Goal: Communication & Community: Answer question/provide support

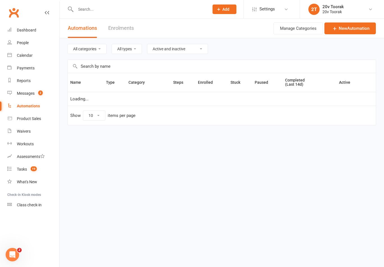
select select "100"
click at [13, 91] on link "Messages 2" at bounding box center [33, 93] width 52 height 13
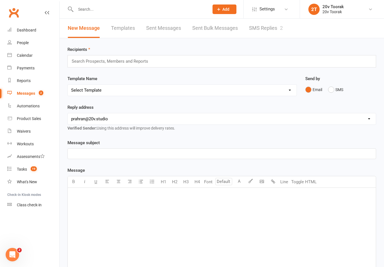
click at [282, 26] on div "2" at bounding box center [281, 28] width 3 height 6
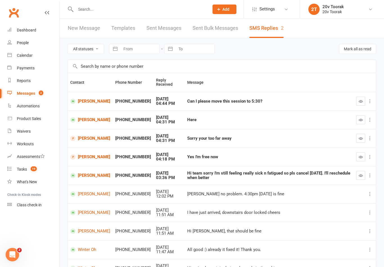
click at [91, 103] on link "[PERSON_NAME]" at bounding box center [90, 101] width 40 height 5
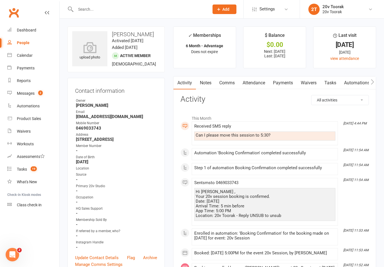
click at [233, 81] on link "Comms" at bounding box center [226, 83] width 23 height 13
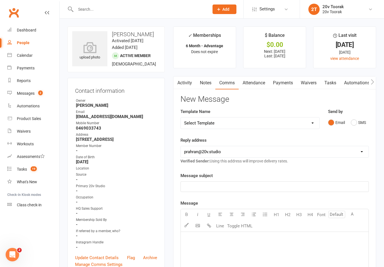
click at [355, 126] on button "SMS" at bounding box center [358, 122] width 15 height 11
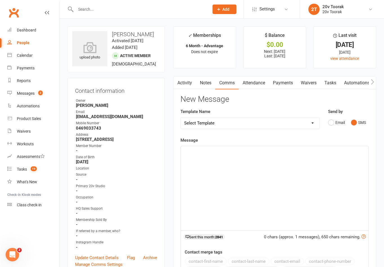
click at [289, 178] on div "﻿" at bounding box center [275, 188] width 188 height 84
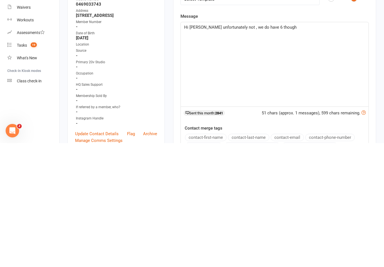
scroll to position [124, 0]
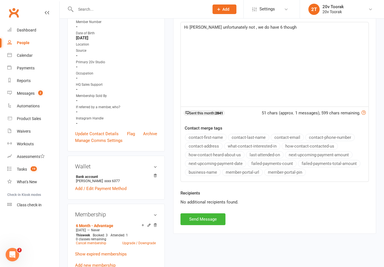
click at [197, 224] on button "Send Message" at bounding box center [203, 220] width 45 height 12
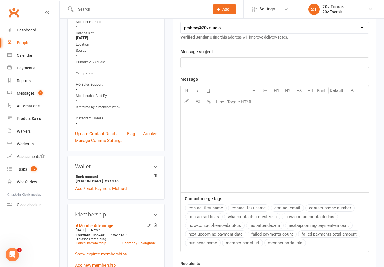
click at [30, 87] on link "Messages 2" at bounding box center [33, 93] width 52 height 13
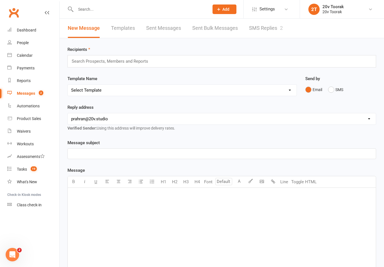
click at [271, 26] on link "SMS Replies 2" at bounding box center [266, 28] width 34 height 19
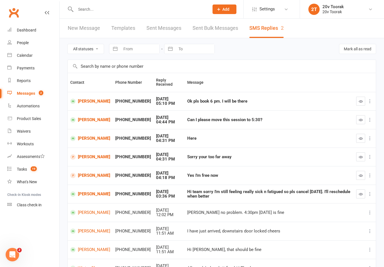
click at [15, 52] on link "Calendar" at bounding box center [33, 55] width 52 height 13
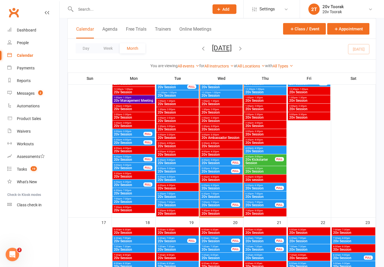
scroll to position [666, 0]
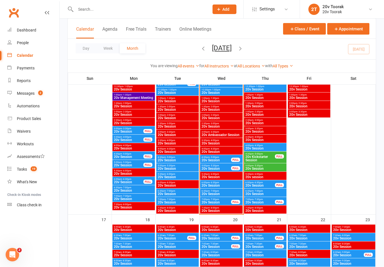
click at [215, 186] on span "20v Session" at bounding box center [221, 185] width 40 height 3
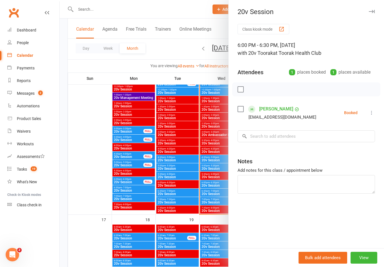
click at [198, 196] on div at bounding box center [222, 133] width 325 height 267
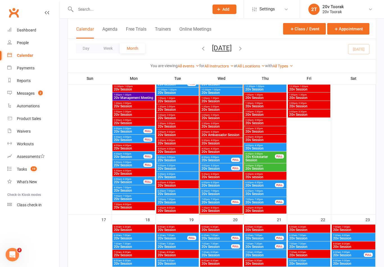
click at [221, 167] on span "5:00pm - 5:30pm" at bounding box center [216, 166] width 30 height 3
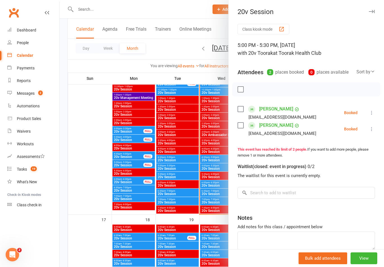
click at [371, 113] on icon at bounding box center [372, 113] width 6 height 6
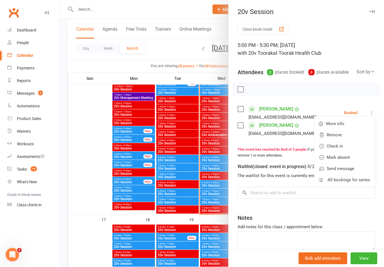
click at [343, 134] on link "Remove" at bounding box center [344, 134] width 60 height 11
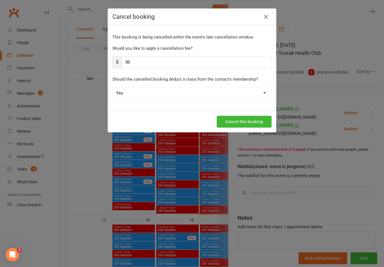
click at [264, 95] on select "Yes No" at bounding box center [192, 92] width 159 height 11
select select "1"
click at [269, 16] on icon "button" at bounding box center [266, 17] width 7 height 7
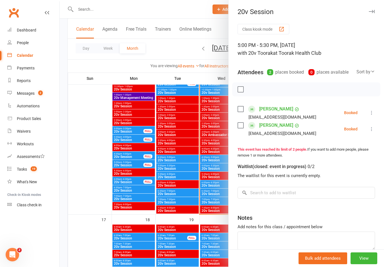
click at [207, 190] on div at bounding box center [222, 133] width 325 height 267
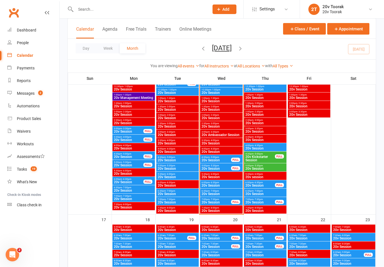
click at [225, 184] on span "20v Session" at bounding box center [221, 185] width 40 height 3
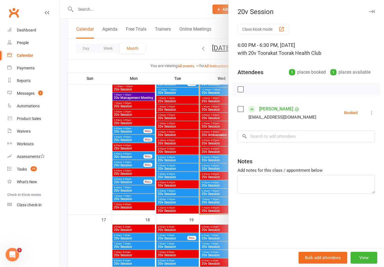
click at [209, 202] on div at bounding box center [222, 133] width 325 height 267
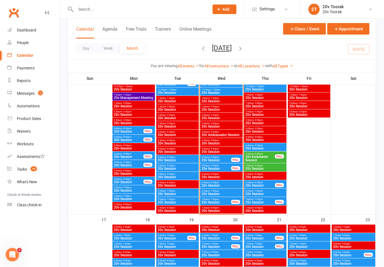
click at [215, 188] on div "6:00pm - 6:30pm 20v Session" at bounding box center [221, 184] width 42 height 8
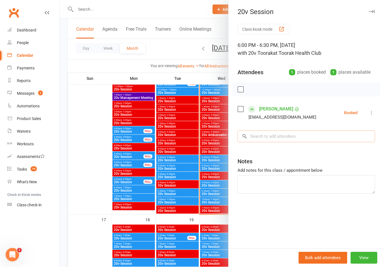
click at [298, 134] on input "search" at bounding box center [307, 137] width 138 height 12
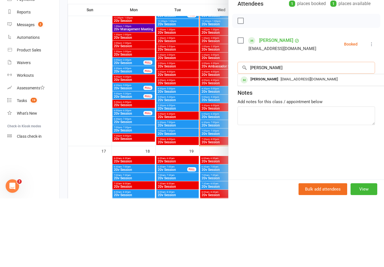
type input "[PERSON_NAME]"
click at [299, 146] on span "[EMAIL_ADDRESS][DOMAIN_NAME]" at bounding box center [309, 148] width 57 height 4
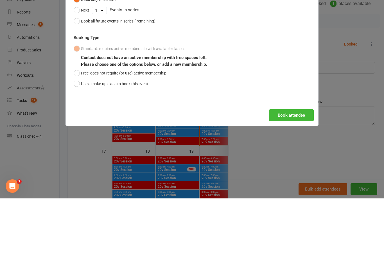
scroll to position [734, 0]
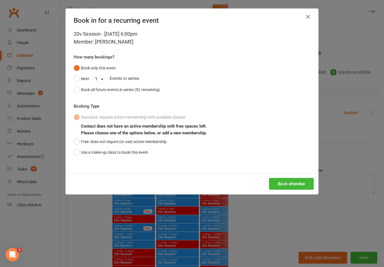
click at [74, 153] on button "Use a make-up class to book this event" at bounding box center [111, 152] width 75 height 11
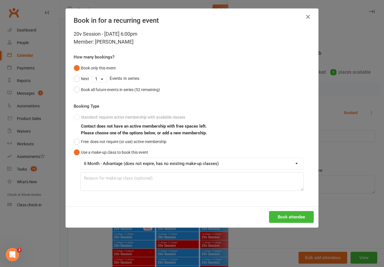
click at [298, 219] on button "Book attendee" at bounding box center [291, 217] width 45 height 12
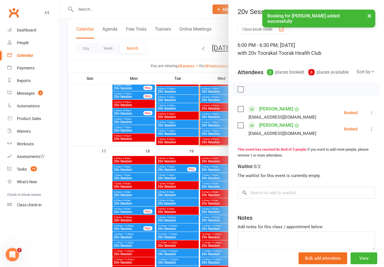
click at [198, 214] on div at bounding box center [222, 133] width 325 height 267
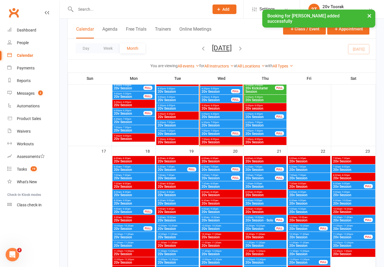
click at [224, 125] on span "20v Session" at bounding box center [221, 125] width 40 height 3
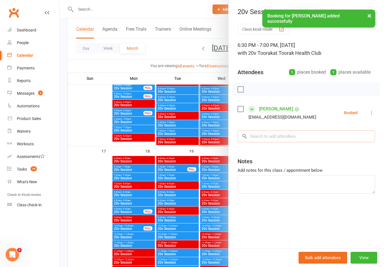
click at [301, 138] on input "search" at bounding box center [307, 137] width 138 height 12
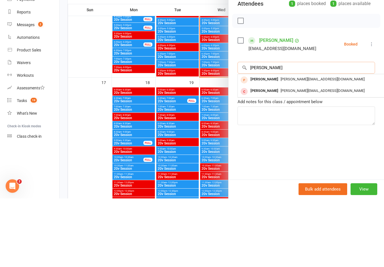
type input "[PERSON_NAME]"
click at [299, 157] on span "[PERSON_NAME][EMAIL_ADDRESS][DOMAIN_NAME]" at bounding box center [323, 159] width 84 height 4
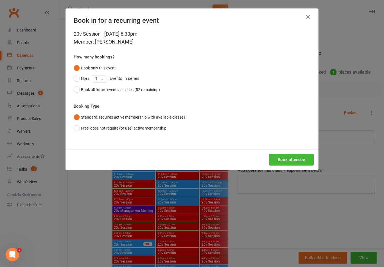
click at [295, 154] on button "Book attendee" at bounding box center [291, 160] width 45 height 12
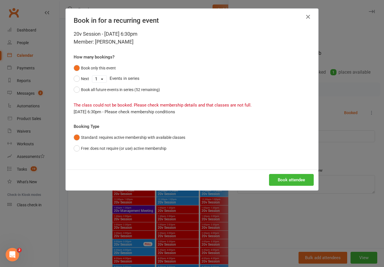
click at [74, 150] on button "Free: does not require (or use) active membership" at bounding box center [120, 148] width 93 height 11
click at [295, 175] on button "Book attendee" at bounding box center [291, 180] width 45 height 12
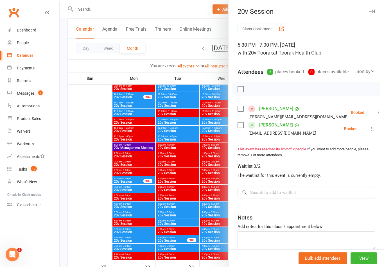
scroll to position [937, 0]
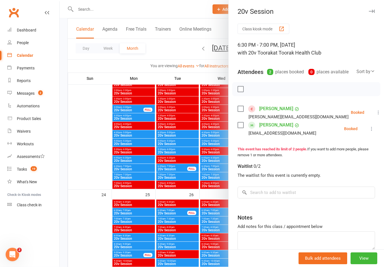
click at [19, 88] on link "Messages 2" at bounding box center [33, 93] width 52 height 13
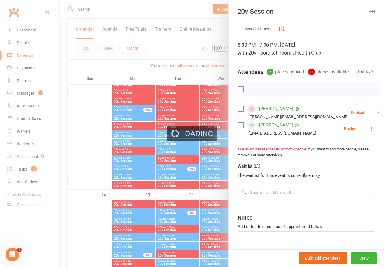
scroll to position [937, 0]
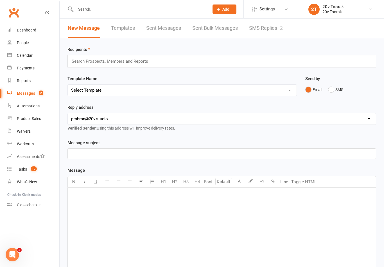
click at [290, 32] on div "New Message Templates Sent Messages Sent Bulk Messages SMS Replies 2" at bounding box center [176, 28] width 232 height 19
click at [275, 24] on link "SMS Replies 2" at bounding box center [266, 28] width 34 height 19
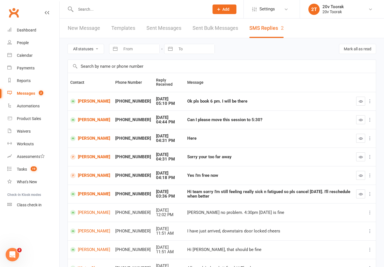
click at [357, 140] on button "button" at bounding box center [360, 138] width 9 height 9
click at [78, 140] on link "[PERSON_NAME]" at bounding box center [90, 138] width 40 height 5
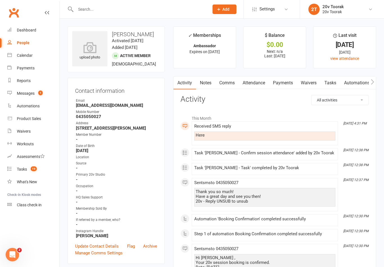
click at [18, 62] on link "Payments" at bounding box center [33, 68] width 52 height 13
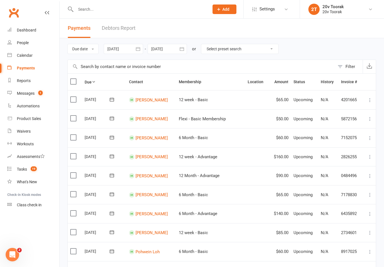
click at [18, 54] on div "Calendar" at bounding box center [25, 55] width 16 height 5
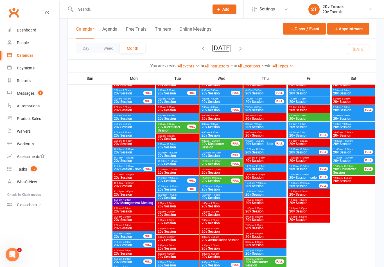
scroll to position [625, 0]
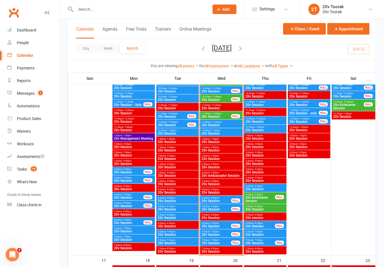
click at [226, 208] on span "20v Session" at bounding box center [216, 209] width 30 height 3
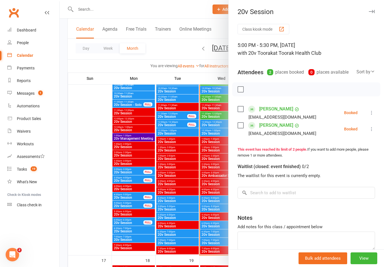
click at [208, 228] on div at bounding box center [222, 133] width 325 height 267
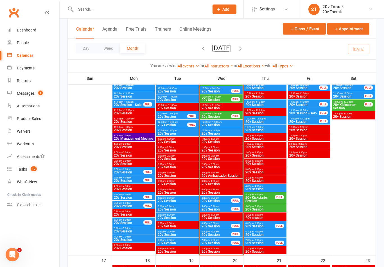
click at [222, 199] on span "20v Session" at bounding box center [216, 200] width 30 height 3
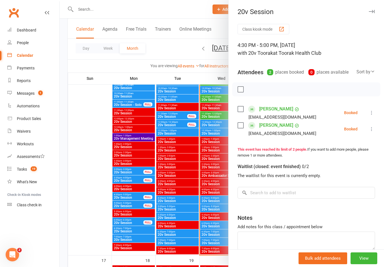
click at [270, 125] on link "[PERSON_NAME]" at bounding box center [276, 125] width 34 height 9
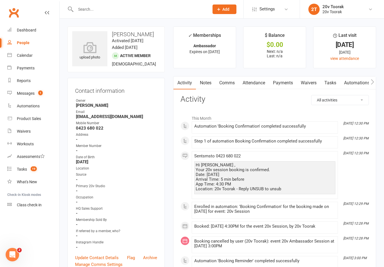
click at [24, 96] on link "Messages 1" at bounding box center [33, 93] width 52 height 13
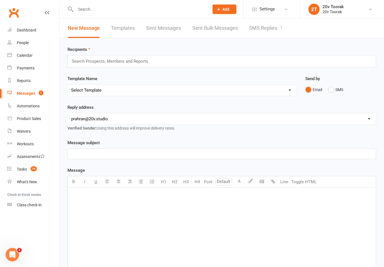
click at [278, 29] on link "SMS Replies 1" at bounding box center [266, 28] width 34 height 19
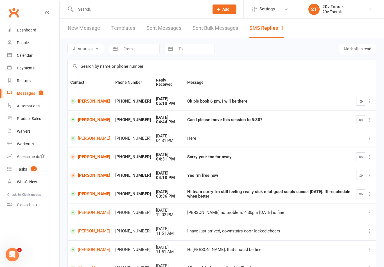
click at [77, 117] on link "[PERSON_NAME]" at bounding box center [90, 119] width 40 height 5
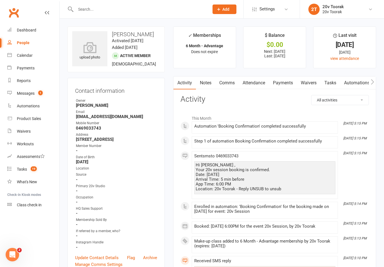
click at [233, 77] on link "Comms" at bounding box center [226, 83] width 23 height 13
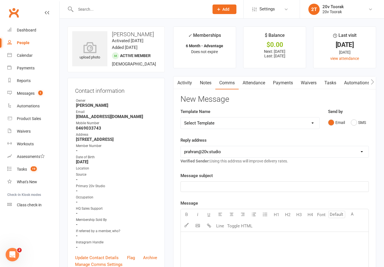
click at [355, 118] on button "SMS" at bounding box center [358, 122] width 15 height 11
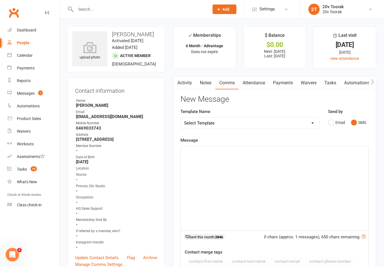
click at [304, 165] on div "﻿" at bounding box center [275, 188] width 188 height 84
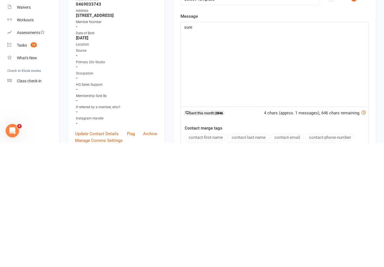
scroll to position [124, 0]
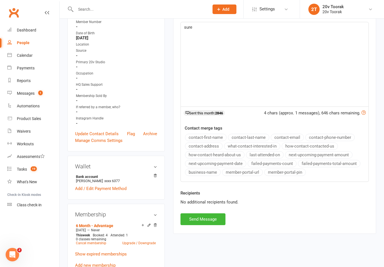
click at [224, 210] on div "Recipients No additional recipients found." at bounding box center [274, 202] width 197 height 24
click at [219, 221] on button "Send Message" at bounding box center [203, 220] width 45 height 12
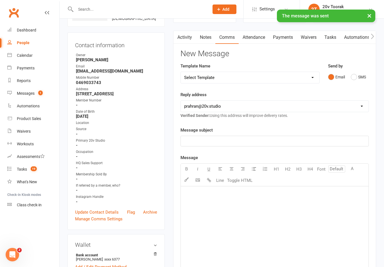
scroll to position [0, 0]
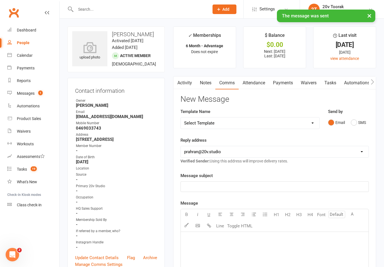
click at [18, 84] on link "Reports" at bounding box center [33, 81] width 52 height 13
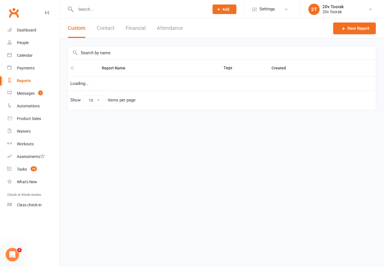
select select "25"
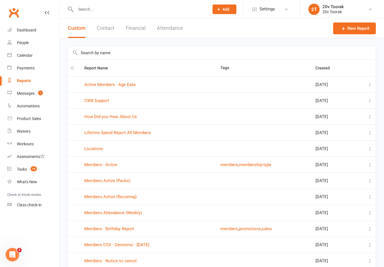
click at [21, 97] on link "Messages 1" at bounding box center [33, 93] width 52 height 13
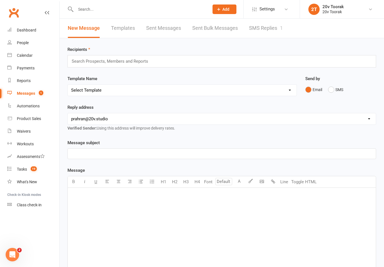
click at [265, 23] on link "SMS Replies 1" at bounding box center [266, 28] width 34 height 19
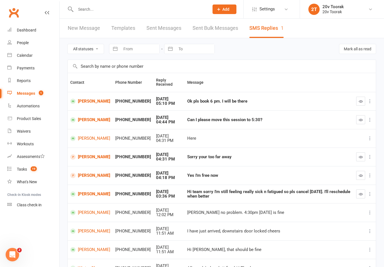
click at [365, 121] on button "button" at bounding box center [360, 119] width 9 height 9
click at [365, 99] on button "button" at bounding box center [360, 101] width 9 height 9
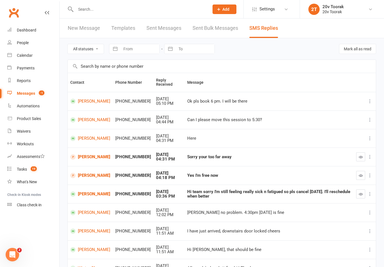
click at [92, 193] on link "[PERSON_NAME]" at bounding box center [90, 194] width 40 height 5
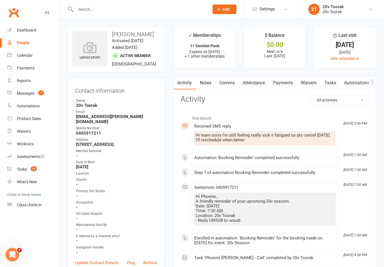
click at [230, 84] on link "Comms" at bounding box center [226, 83] width 23 height 13
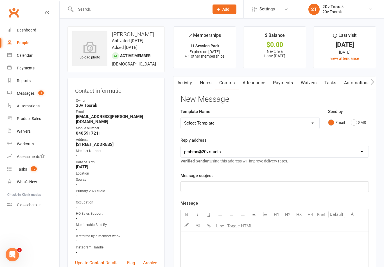
click at [353, 123] on button "SMS" at bounding box center [358, 122] width 15 height 11
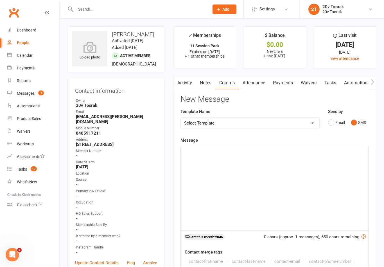
click at [289, 199] on div "﻿" at bounding box center [275, 188] width 188 height 84
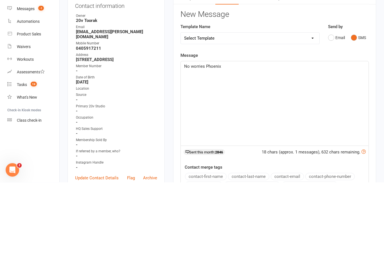
scroll to position [85, 0]
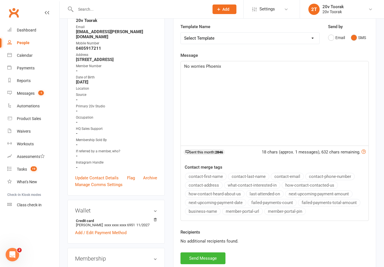
click at [220, 267] on div "Activity Notes Comms Attendance Payments Waivers Tasks Automations Workouts Cre…" at bounding box center [274, 132] width 203 height 282
click at [222, 259] on button "Send Message" at bounding box center [203, 259] width 45 height 12
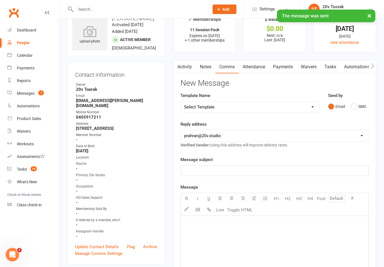
scroll to position [0, 0]
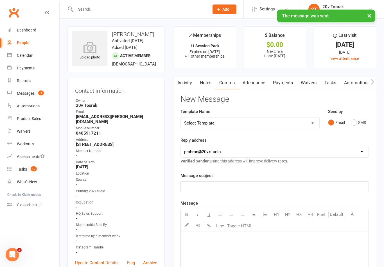
click at [20, 56] on div "Calendar" at bounding box center [25, 55] width 16 height 5
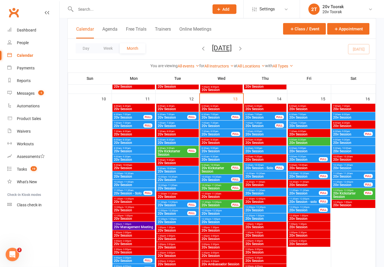
click at [267, 165] on span "9:30am - 10:00am" at bounding box center [260, 165] width 30 height 3
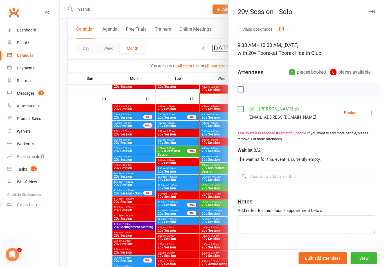
click at [198, 233] on div at bounding box center [222, 133] width 325 height 267
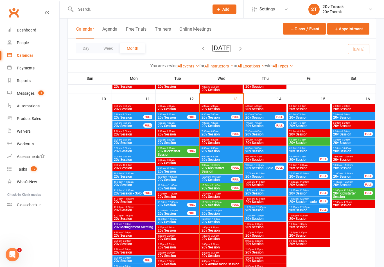
click at [269, 150] on span "20v Session" at bounding box center [265, 151] width 40 height 3
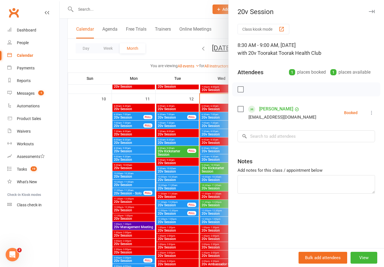
click at [202, 228] on div at bounding box center [222, 133] width 325 height 267
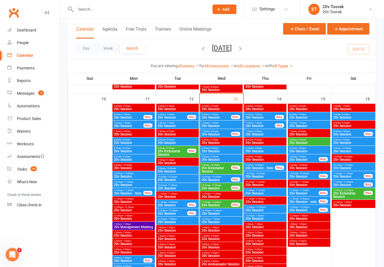
click at [268, 132] on span "7:30am - 8:00am" at bounding box center [265, 131] width 40 height 3
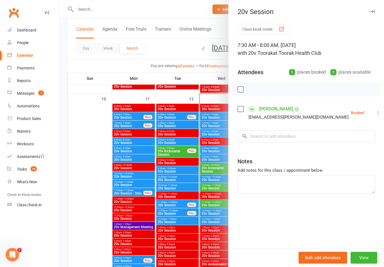
click at [193, 229] on div at bounding box center [222, 133] width 325 height 267
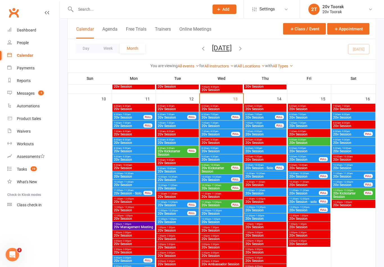
click at [266, 134] on span "20v Session" at bounding box center [265, 134] width 40 height 3
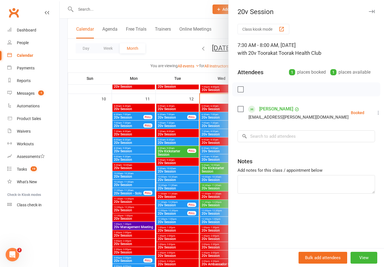
click at [375, 109] on button at bounding box center [378, 112] width 7 height 7
click at [345, 138] on link "Remove" at bounding box center [351, 134] width 60 height 11
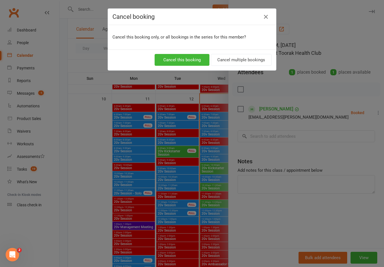
click at [195, 64] on button "Cancel this booking" at bounding box center [182, 60] width 55 height 12
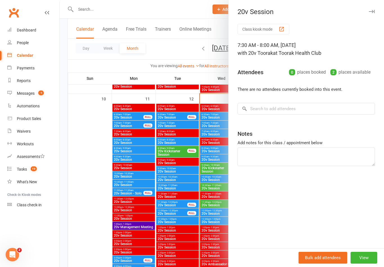
click at [205, 183] on div at bounding box center [222, 133] width 325 height 267
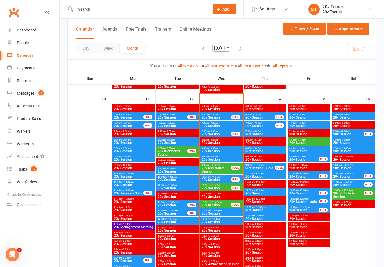
click at [266, 150] on span "20v Session" at bounding box center [265, 151] width 40 height 3
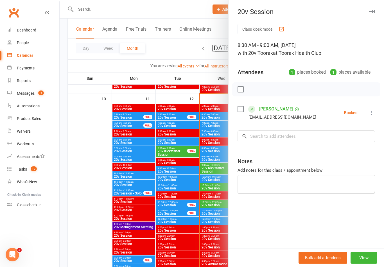
click at [265, 108] on link "[PERSON_NAME]" at bounding box center [276, 109] width 34 height 9
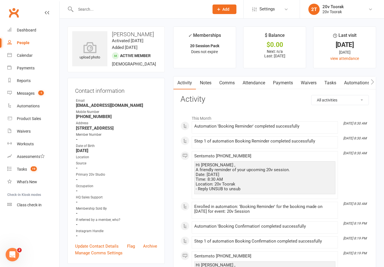
click at [216, 85] on link "Comms" at bounding box center [226, 83] width 23 height 13
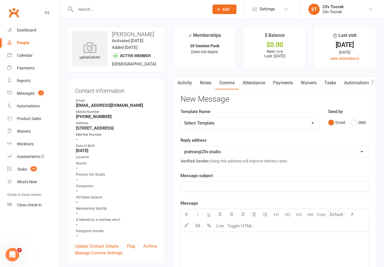
click at [210, 85] on link "Notes" at bounding box center [205, 83] width 19 height 13
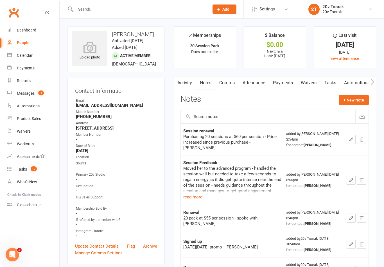
click at [23, 167] on link "Tasks 19" at bounding box center [33, 169] width 52 height 13
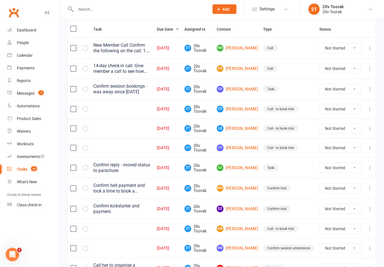
scroll to position [67, 0]
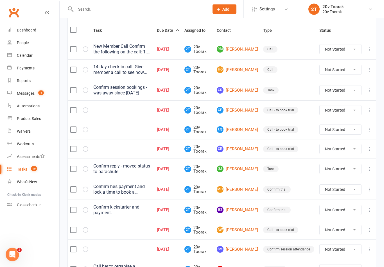
click at [30, 62] on link "Payments" at bounding box center [33, 68] width 52 height 13
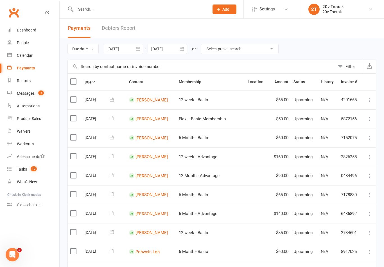
click at [32, 52] on link "Calendar" at bounding box center [33, 55] width 52 height 13
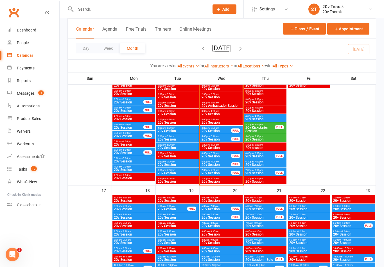
scroll to position [685, 0]
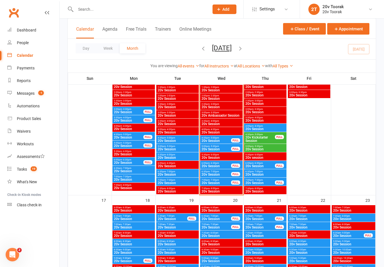
click at [224, 147] on span "5:00pm - 5:30pm" at bounding box center [216, 146] width 30 height 3
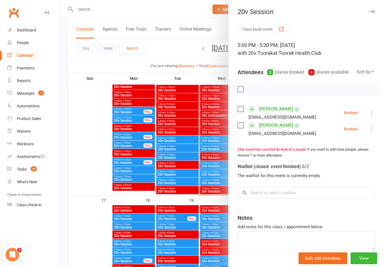
click at [373, 112] on icon at bounding box center [372, 113] width 6 height 6
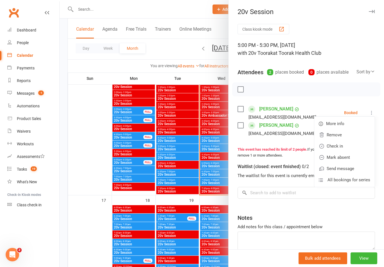
click at [341, 133] on link "Remove" at bounding box center [344, 134] width 60 height 11
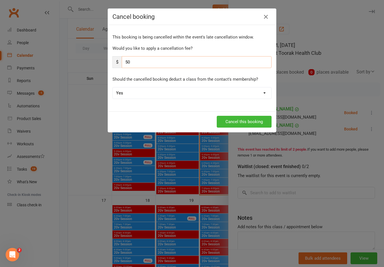
click at [241, 61] on input "50" at bounding box center [197, 62] width 150 height 12
type input "5"
click at [254, 95] on select "Yes No" at bounding box center [192, 92] width 159 height 11
select select "1"
click at [262, 123] on button "Cancel this booking" at bounding box center [244, 122] width 55 height 12
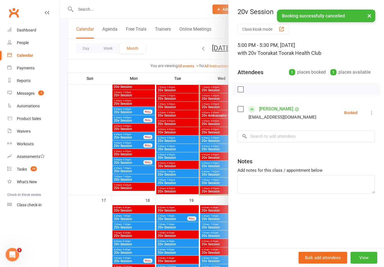
click at [204, 150] on div at bounding box center [222, 133] width 325 height 267
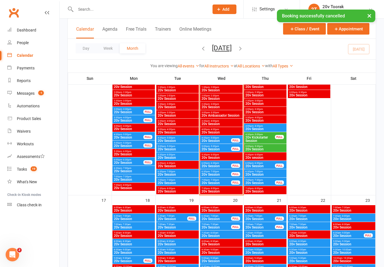
click at [219, 148] on span "20v Session" at bounding box center [216, 149] width 30 height 3
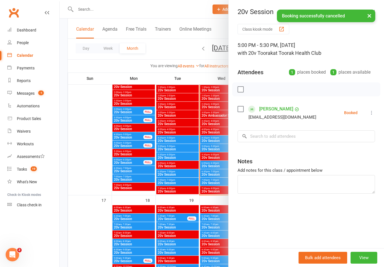
click at [372, 115] on icon at bounding box center [372, 113] width 6 height 6
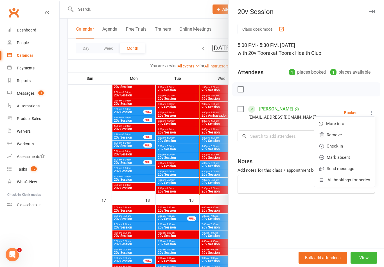
click at [342, 146] on link "Check in" at bounding box center [344, 146] width 60 height 11
click at [215, 143] on div at bounding box center [222, 133] width 325 height 267
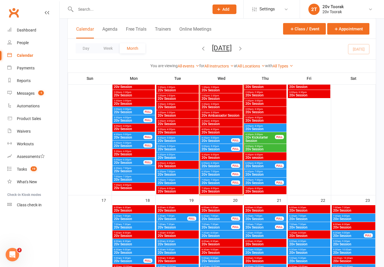
click at [228, 165] on span "20v Session" at bounding box center [216, 166] width 30 height 3
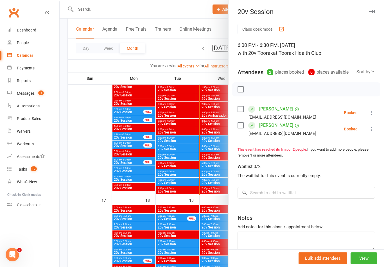
click at [199, 150] on div at bounding box center [222, 133] width 325 height 267
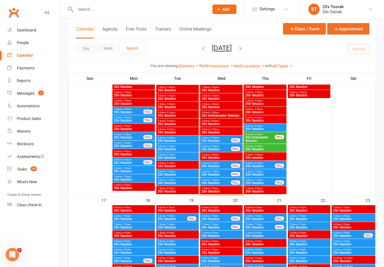
click at [271, 137] on span "20v Kickstarter Session" at bounding box center [260, 139] width 30 height 7
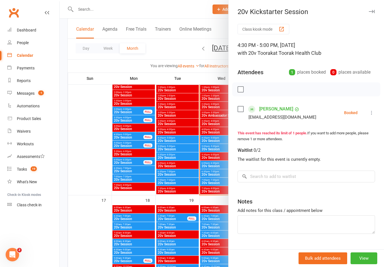
click at [208, 145] on div at bounding box center [222, 133] width 325 height 267
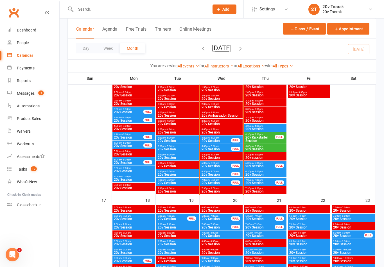
click at [267, 137] on span "20v Kickstarter Session" at bounding box center [260, 139] width 30 height 7
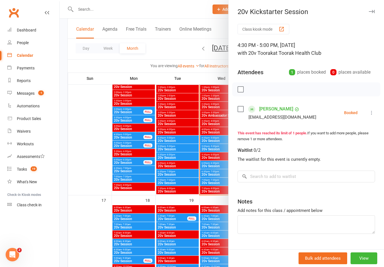
click at [272, 108] on link "[PERSON_NAME]" at bounding box center [276, 109] width 34 height 9
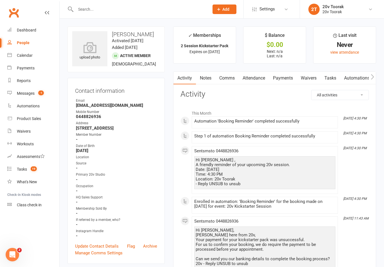
click at [316, 79] on link "Waivers" at bounding box center [309, 78] width 24 height 13
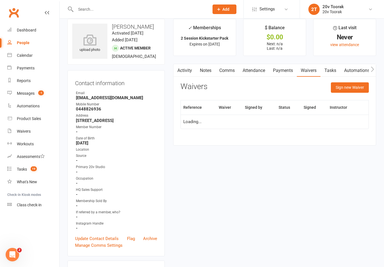
scroll to position [9, 0]
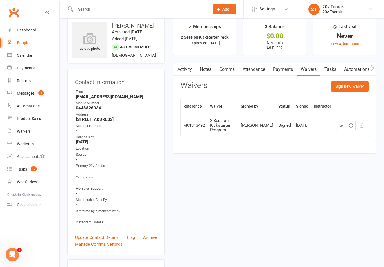
click at [206, 71] on link "Notes" at bounding box center [205, 69] width 19 height 13
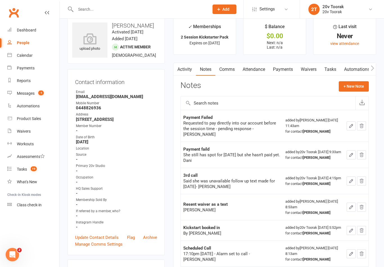
click at [38, 97] on link "Messages -1" at bounding box center [33, 93] width 52 height 13
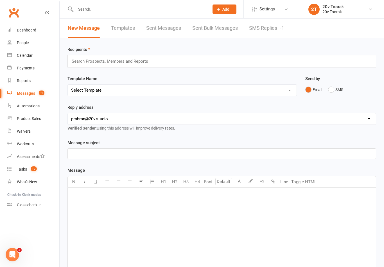
click at [284, 32] on link "SMS Replies -1" at bounding box center [266, 28] width 35 height 19
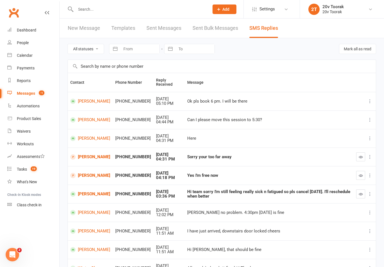
click at [93, 173] on link "[PERSON_NAME]" at bounding box center [90, 175] width 40 height 5
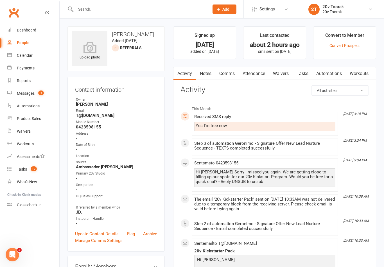
click at [211, 72] on link "Notes" at bounding box center [205, 73] width 19 height 13
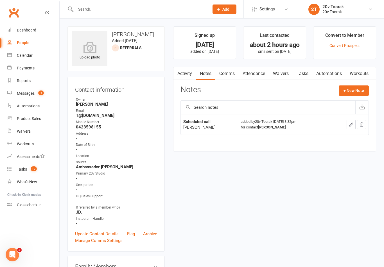
click at [188, 73] on link "Activity" at bounding box center [185, 73] width 23 height 13
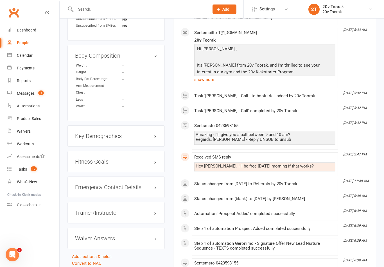
scroll to position [378, 0]
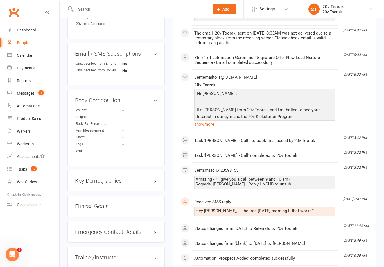
click at [220, 122] on link "show more" at bounding box center [264, 125] width 141 height 8
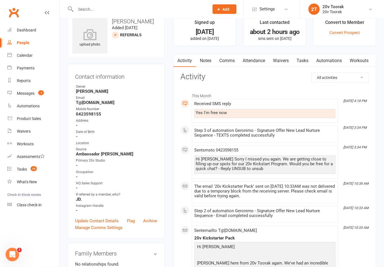
scroll to position [0, 0]
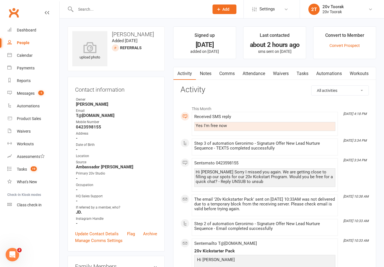
click at [211, 79] on link "Notes" at bounding box center [205, 73] width 19 height 13
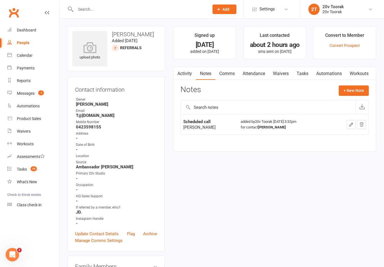
click at [182, 73] on link "Activity" at bounding box center [185, 73] width 23 height 13
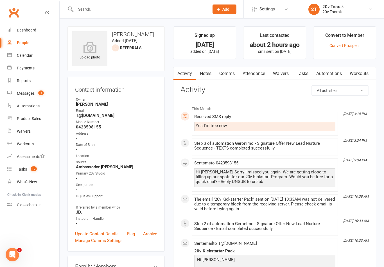
click at [226, 75] on link "Comms" at bounding box center [226, 73] width 23 height 13
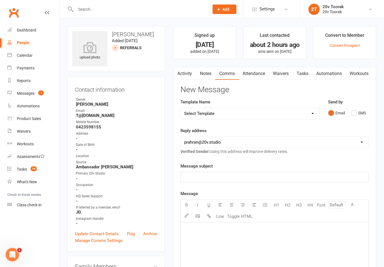
click at [361, 112] on button "SMS" at bounding box center [358, 113] width 15 height 11
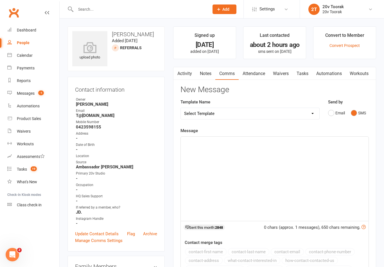
click at [284, 183] on div "﻿" at bounding box center [275, 179] width 188 height 84
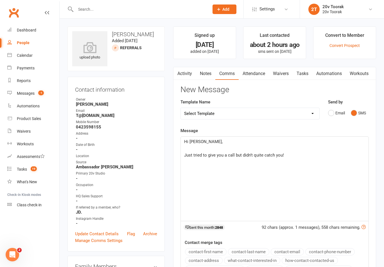
click at [302, 154] on p "Just tried to give you a call but didn’t quite catch you!" at bounding box center [274, 155] width 181 height 7
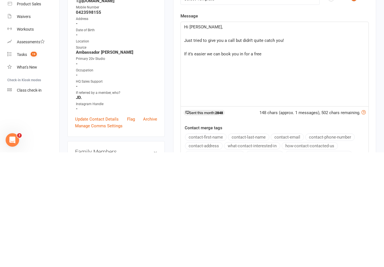
click at [304, 165] on p "If it’s easier we can book you in for a free" at bounding box center [274, 168] width 181 height 7
click at [299, 159] on p "﻿" at bounding box center [274, 162] width 181 height 7
click at [303, 165] on p "If it’s easier we can book you in for a free trial via text." at bounding box center [274, 168] width 181 height 7
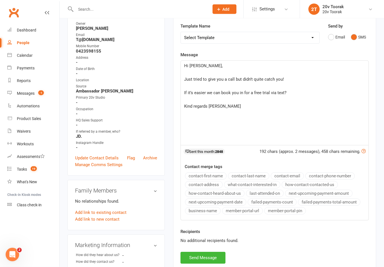
scroll to position [10, 0]
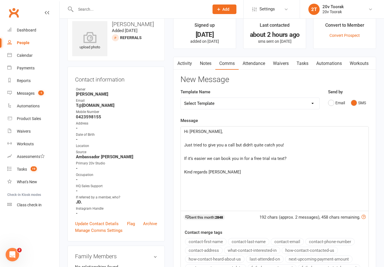
click at [301, 159] on p "If it’s easier we can book you in for a free trial via text?" at bounding box center [274, 158] width 181 height 7
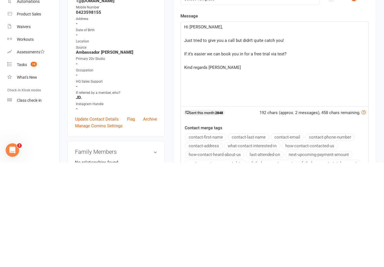
click at [256, 169] on p "Kind regards [PERSON_NAME]" at bounding box center [274, 172] width 181 height 7
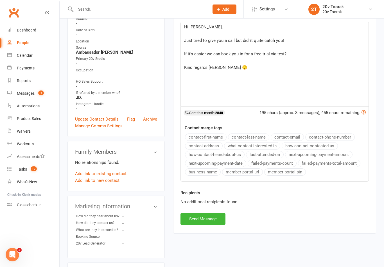
click at [201, 224] on button "Send Message" at bounding box center [203, 219] width 45 height 12
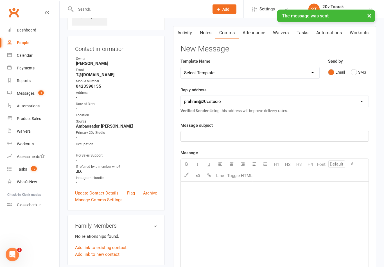
scroll to position [0, 0]
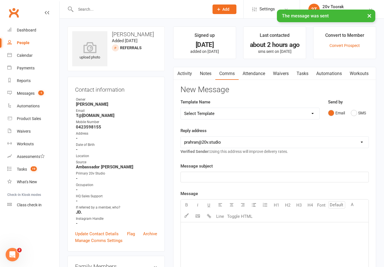
click at [311, 77] on link "Tasks" at bounding box center [303, 73] width 20 height 13
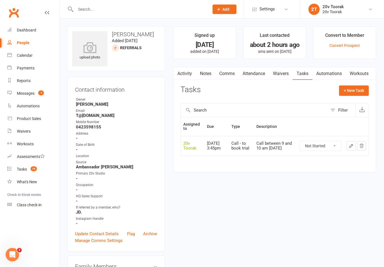
click at [16, 94] on link "Messages -1" at bounding box center [33, 93] width 52 height 13
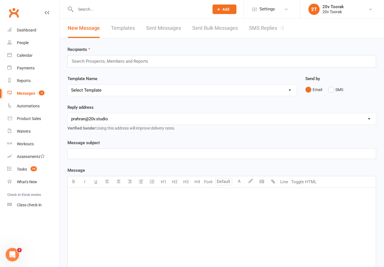
click at [271, 27] on link "SMS Replies -1" at bounding box center [266, 28] width 35 height 19
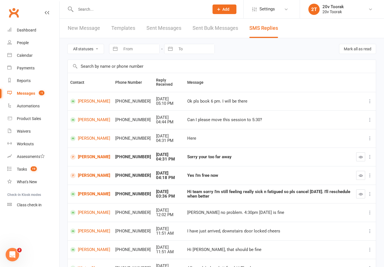
click at [361, 152] on button "button" at bounding box center [360, 156] width 9 height 9
click at [360, 174] on icon "button" at bounding box center [361, 176] width 4 height 4
click at [361, 192] on icon "button" at bounding box center [361, 194] width 4 height 4
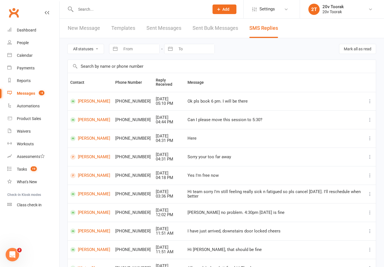
click at [14, 49] on link "People" at bounding box center [33, 43] width 52 height 13
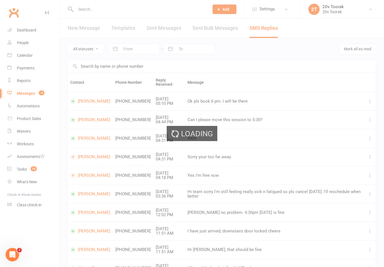
select select "100"
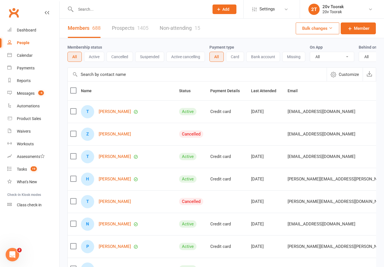
click at [114, 21] on link "Prospects 1405" at bounding box center [130, 28] width 37 height 19
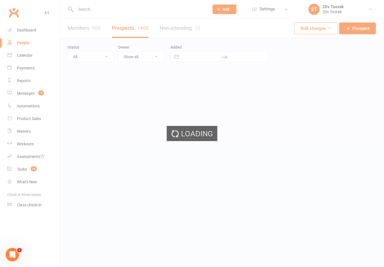
select select "100"
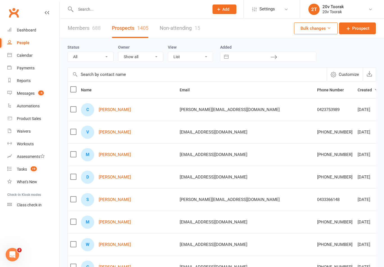
click at [116, 112] on link "[PERSON_NAME]" at bounding box center [115, 109] width 32 height 5
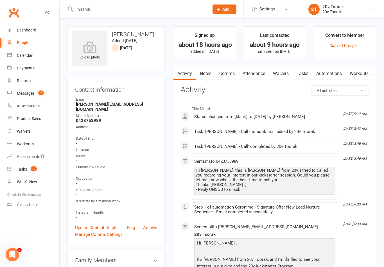
click at [220, 70] on link "Comms" at bounding box center [226, 73] width 23 height 13
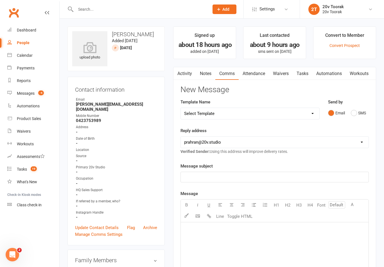
click at [183, 74] on link "Activity" at bounding box center [185, 73] width 23 height 13
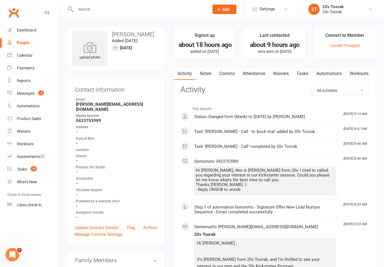
click at [31, 97] on link "Messages -4" at bounding box center [33, 93] width 52 height 13
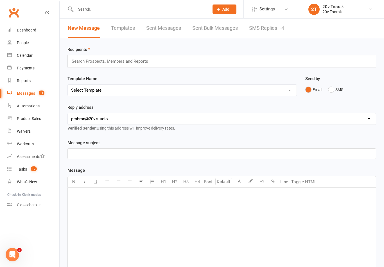
click at [273, 32] on link "SMS Replies -4" at bounding box center [266, 28] width 35 height 19
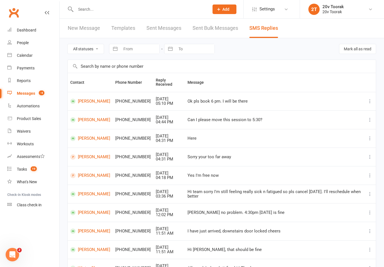
click at [35, 86] on link "Reports" at bounding box center [33, 81] width 52 height 13
select select "25"
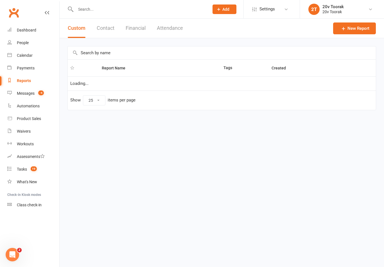
click at [23, 96] on link "Messages -4" at bounding box center [33, 93] width 52 height 13
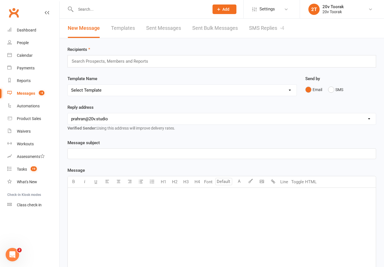
click at [269, 37] on link "SMS Replies -4" at bounding box center [266, 28] width 35 height 19
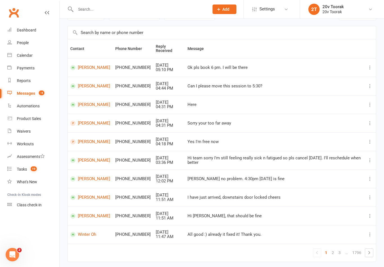
scroll to position [33, 0]
click at [23, 62] on link "Payments" at bounding box center [33, 68] width 52 height 13
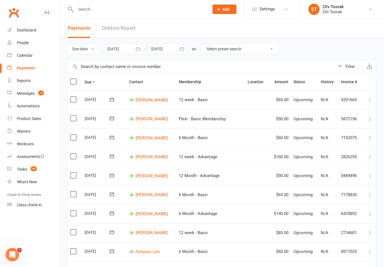
click at [21, 62] on link "Payments" at bounding box center [33, 68] width 52 height 13
click at [14, 49] on link "People" at bounding box center [33, 43] width 52 height 13
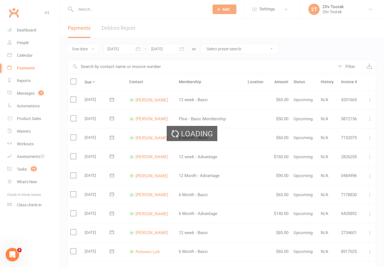
select select "100"
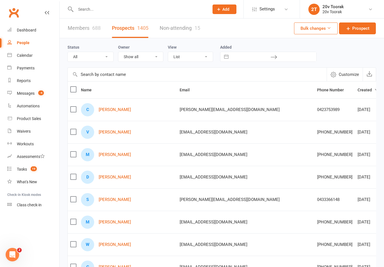
click at [13, 56] on link "Calendar" at bounding box center [33, 55] width 52 height 13
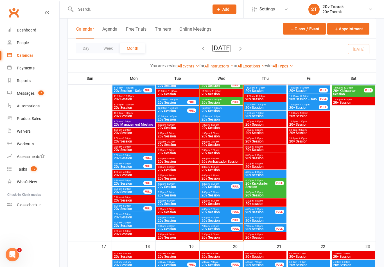
scroll to position [640, 0]
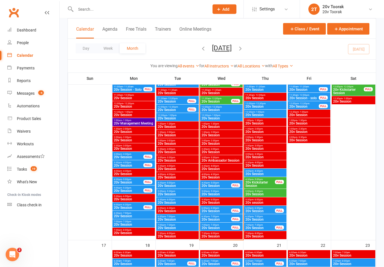
click at [224, 210] on span "20v Session" at bounding box center [216, 211] width 30 height 3
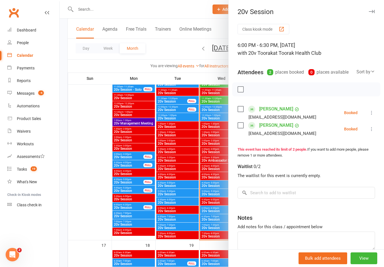
click at [293, 128] on link "[PERSON_NAME]" at bounding box center [276, 125] width 34 height 9
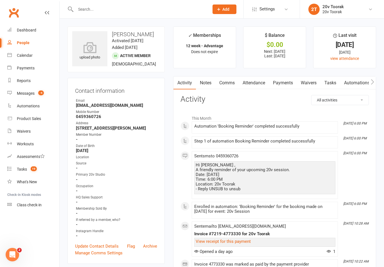
click at [208, 86] on link "Notes" at bounding box center [205, 83] width 19 height 13
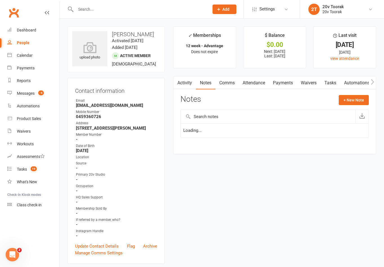
scroll to position [9, 0]
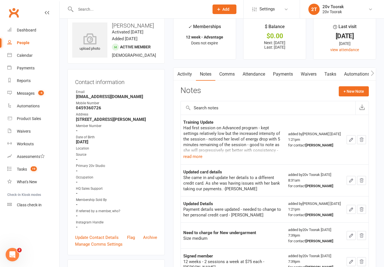
click at [205, 150] on div "Had first session on Advanced program - kept settings relatively low but the in…" at bounding box center [233, 139] width 100 height 28
click at [352, 95] on button "+ New Note" at bounding box center [354, 91] width 30 height 10
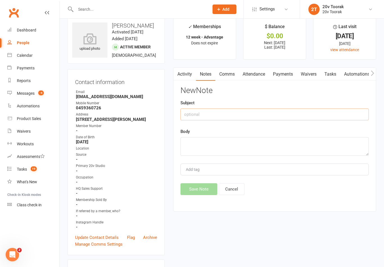
click at [274, 119] on input "text" at bounding box center [275, 115] width 188 height 12
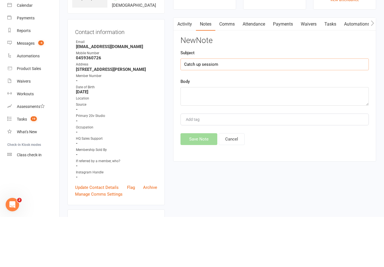
type input "Catch up sessiom"
click at [259, 137] on textarea at bounding box center [275, 146] width 188 height 19
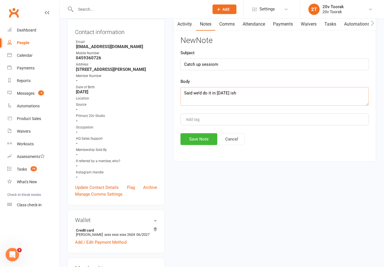
type textarea "Said we’d do it in [DATE] ish"
click at [205, 136] on button "Save Note" at bounding box center [199, 139] width 37 height 12
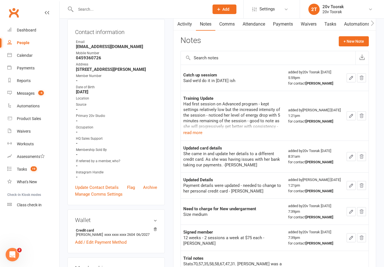
click at [15, 88] on link "Messages -4" at bounding box center [33, 93] width 52 height 13
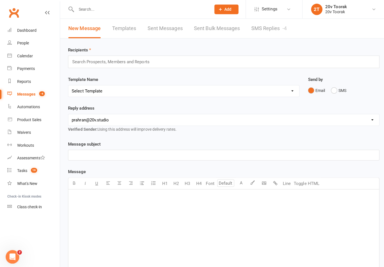
click at [266, 19] on link "SMS Replies -4" at bounding box center [266, 28] width 35 height 19
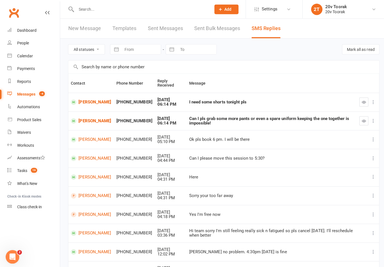
click at [83, 118] on link "[PERSON_NAME]" at bounding box center [90, 119] width 40 height 5
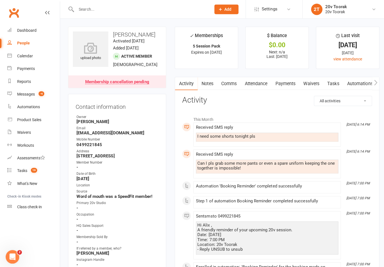
click at [231, 80] on link "Comms" at bounding box center [226, 83] width 23 height 13
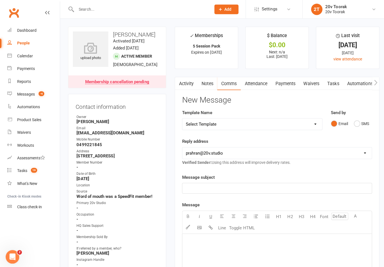
click at [361, 122] on button "SMS" at bounding box center [358, 122] width 15 height 11
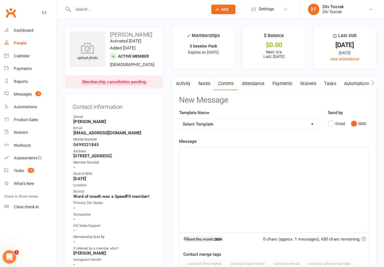
click at [293, 169] on div "﻿" at bounding box center [275, 188] width 188 height 84
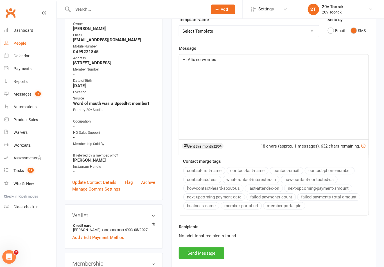
click at [210, 250] on button "Send Message" at bounding box center [203, 251] width 45 height 12
